Goal: Information Seeking & Learning: Understand process/instructions

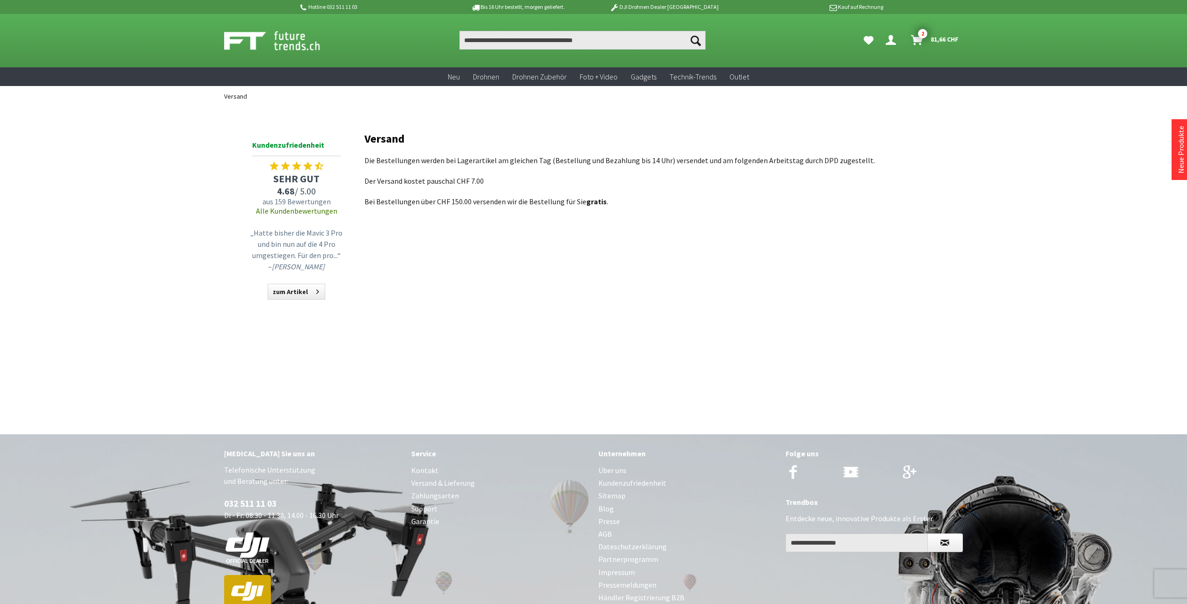
click at [885, 229] on div "Versand Die Bestellungen werden bei Lagerartikel am gleichen Tag (Bestellung un…" at bounding box center [654, 212] width 580 height 210
click at [649, 142] on h1 "Versand" at bounding box center [654, 138] width 580 height 13
click at [648, 160] on p "Die Bestellungen werden bei Lagerartikel am gleichen Tag (Bestellung und Bezahl…" at bounding box center [654, 160] width 580 height 11
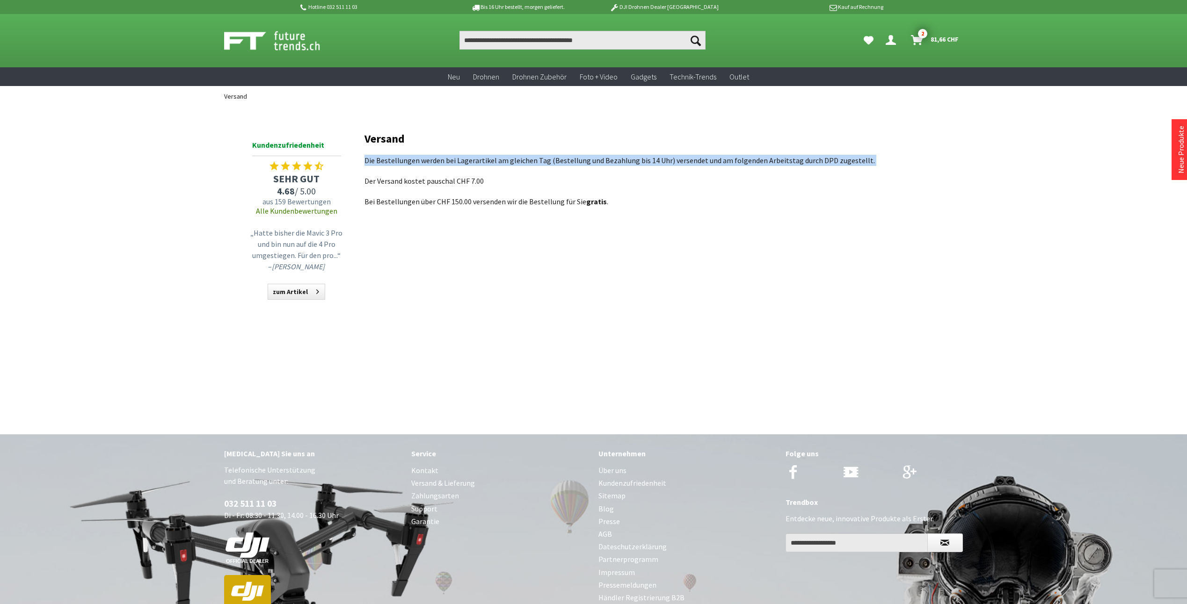
click at [648, 160] on p "Die Bestellungen werden bei Lagerartikel am gleichen Tag (Bestellung und Bezahl…" at bounding box center [654, 160] width 580 height 11
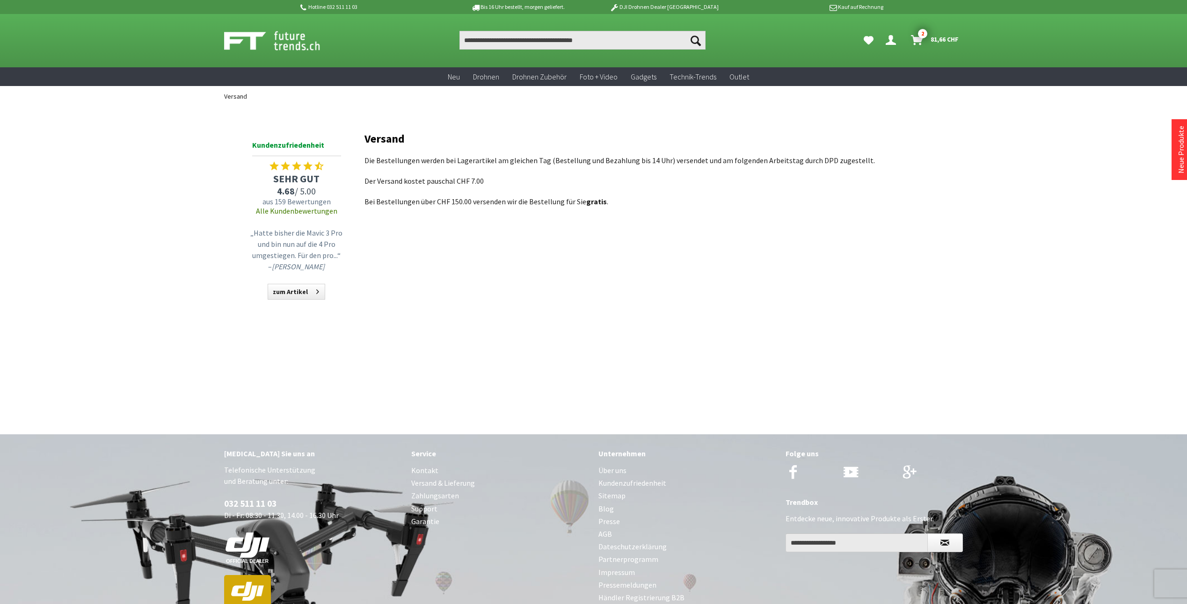
drag, startPoint x: 648, startPoint y: 160, endPoint x: 590, endPoint y: 190, distance: 65.3
click at [590, 190] on div "Versand Die Bestellungen werden bei Lagerartikel am gleichen Tag (Bestellung un…" at bounding box center [654, 169] width 580 height 75
drag, startPoint x: 612, startPoint y: 200, endPoint x: 348, endPoint y: 138, distance: 271.9
click at [348, 138] on div "Menü schließen Kategorien Neu Drohnen Drohnen Zubehör Foto + Video Gadgets Tech…" at bounding box center [593, 223] width 749 height 233
drag, startPoint x: 348, startPoint y: 138, endPoint x: 386, endPoint y: 144, distance: 39.3
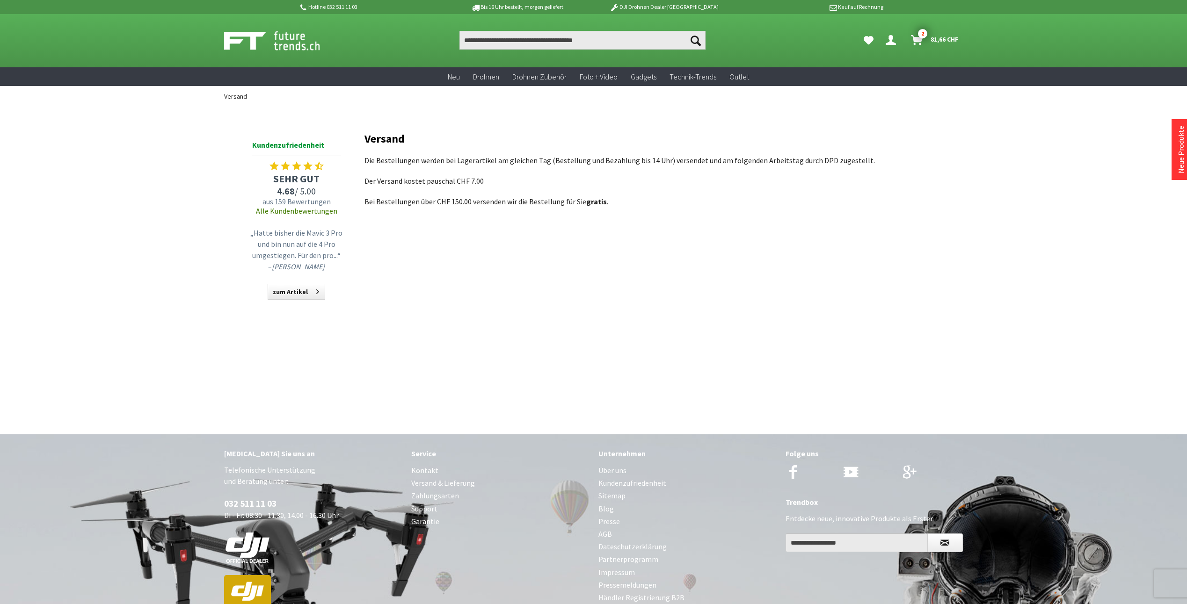
click at [386, 144] on h1 "Versand" at bounding box center [654, 138] width 580 height 13
